Goal: Information Seeking & Learning: Learn about a topic

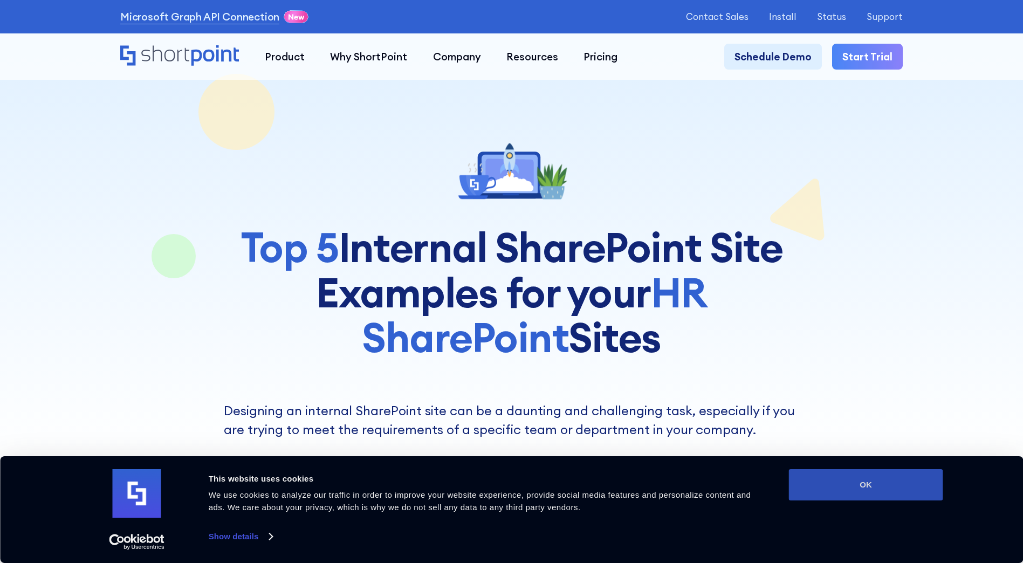
click at [891, 486] on button "OK" at bounding box center [866, 484] width 154 height 31
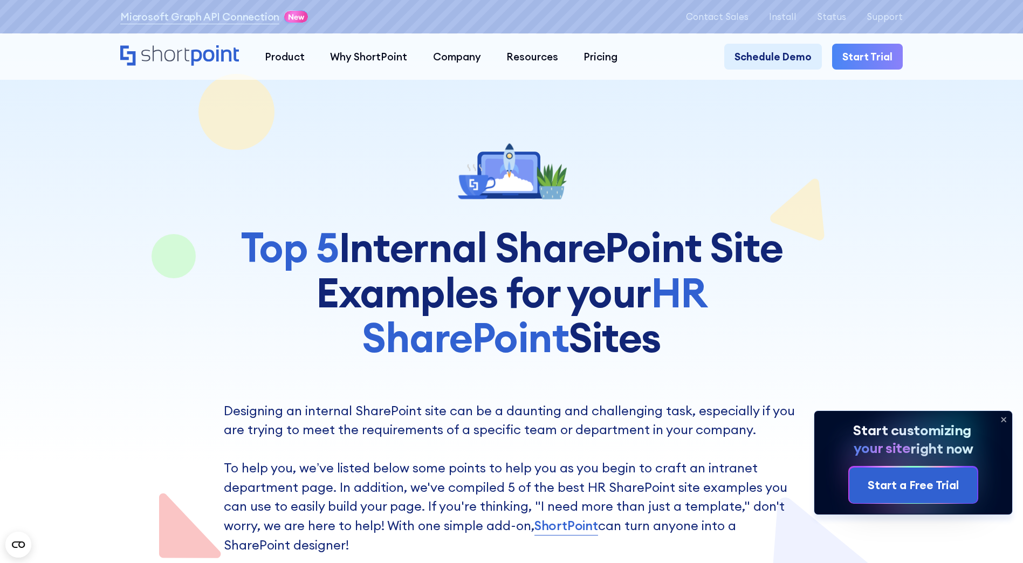
click at [1003, 418] on icon at bounding box center [1003, 419] width 4 height 4
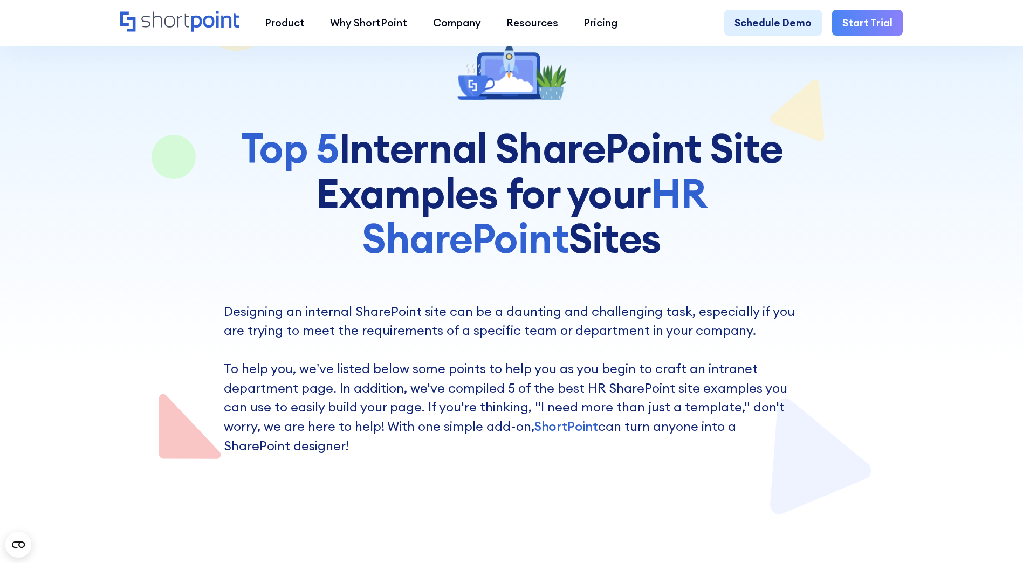
scroll to position [108, 0]
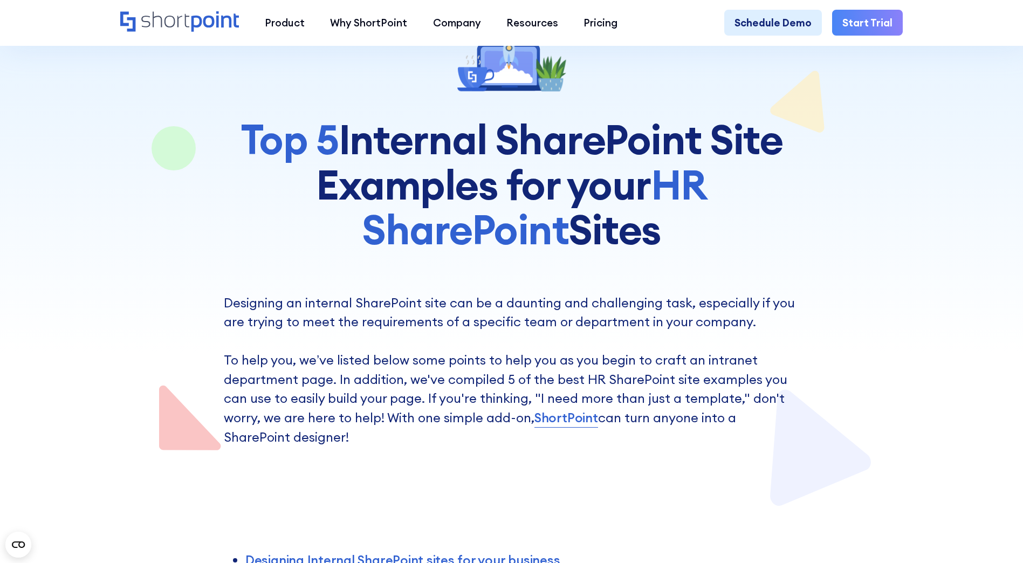
click at [865, 287] on div at bounding box center [511, 200] width 782 height 616
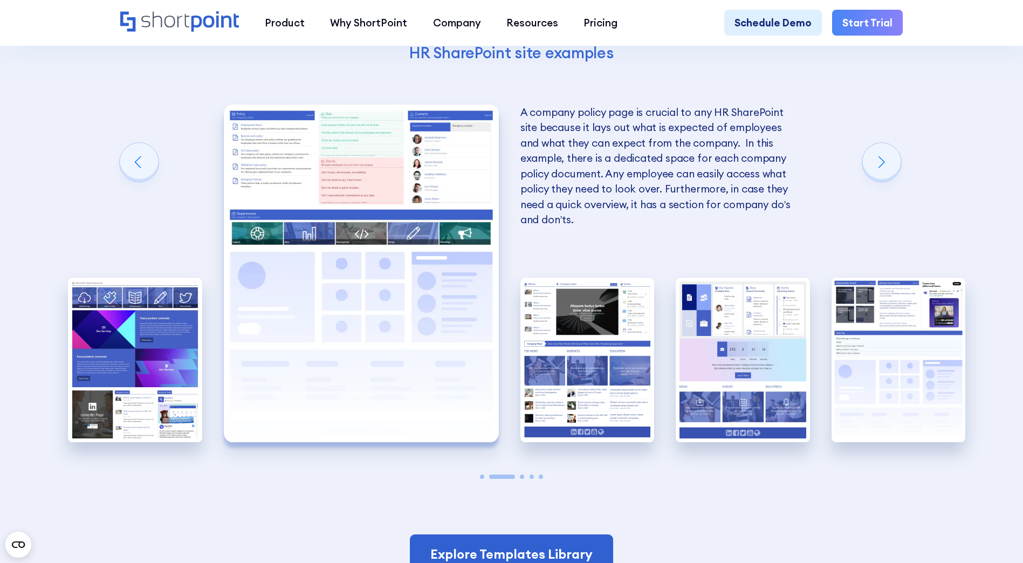
scroll to position [2211, 0]
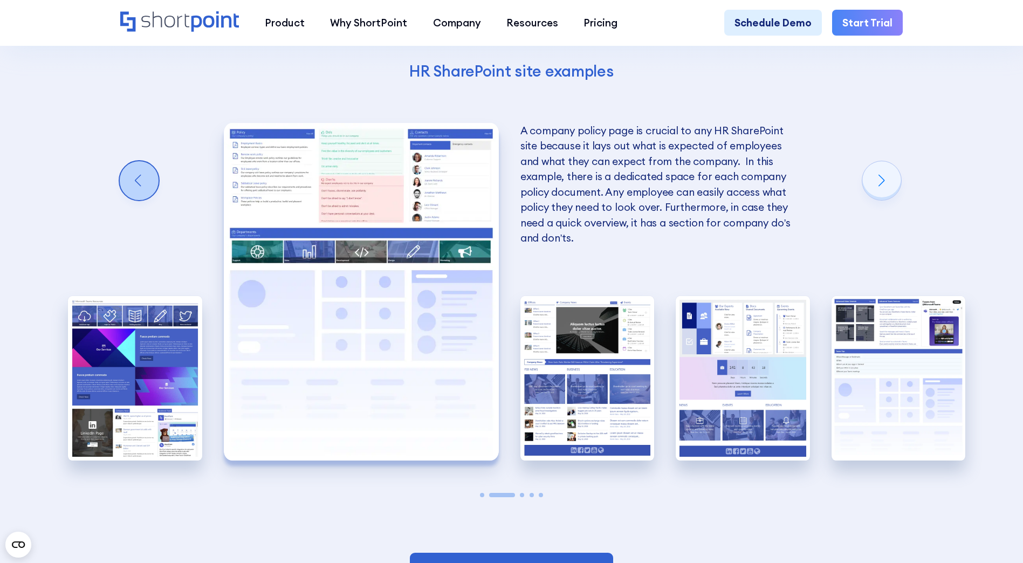
click at [134, 197] on div "Previous slide" at bounding box center [139, 180] width 39 height 39
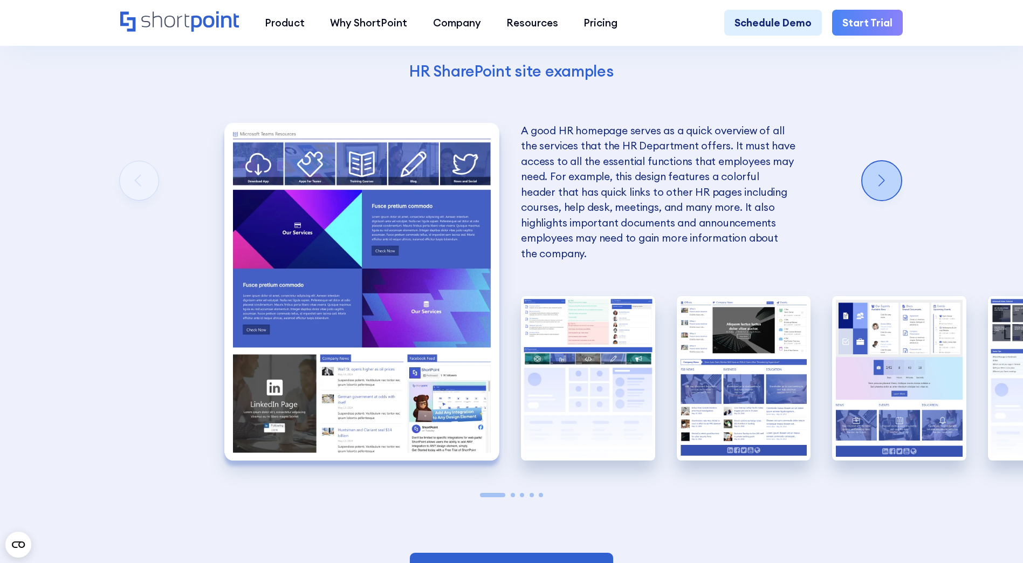
click at [876, 191] on div "Next slide" at bounding box center [881, 180] width 39 height 39
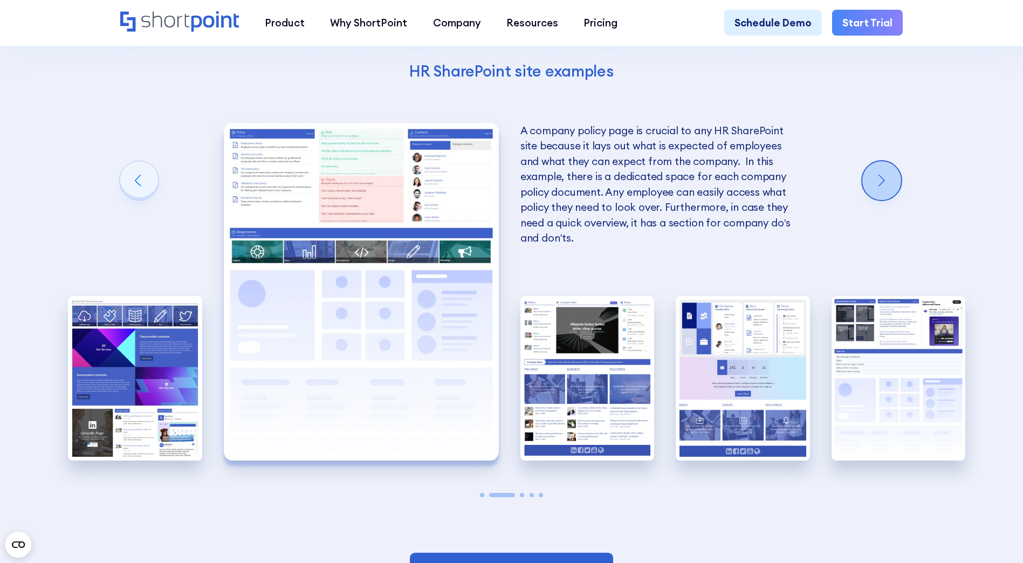
click at [876, 196] on div "Next slide" at bounding box center [881, 180] width 39 height 39
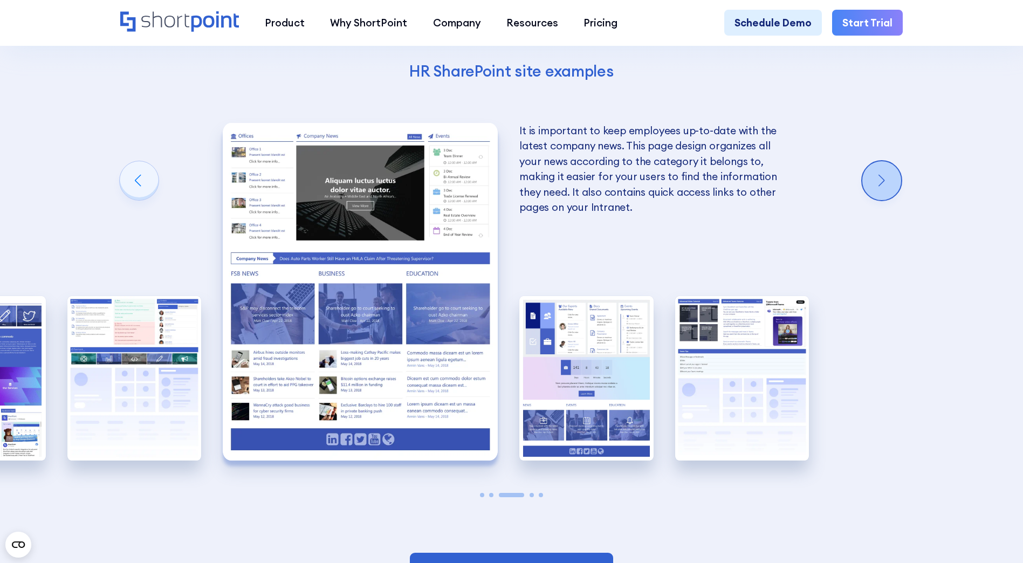
click at [876, 196] on div "Next slide" at bounding box center [881, 180] width 39 height 39
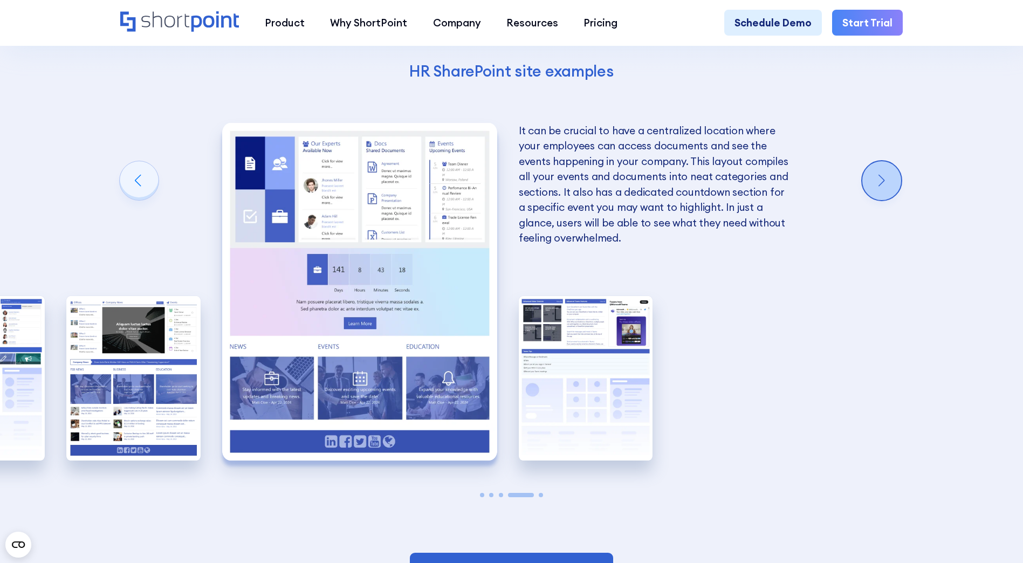
click at [876, 196] on div "Next slide" at bounding box center [881, 180] width 39 height 39
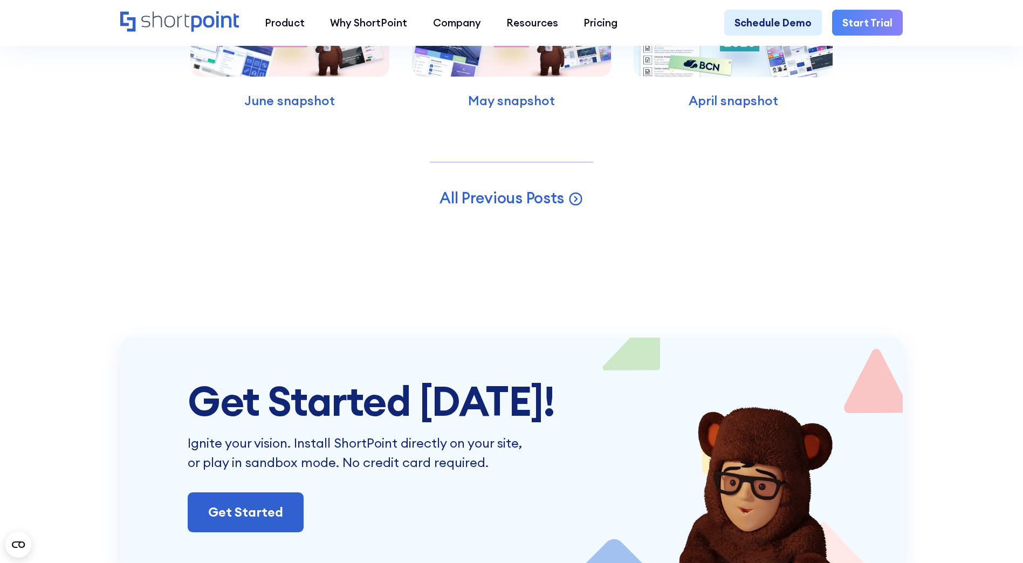
scroll to position [3990, 0]
